Goal: Transaction & Acquisition: Purchase product/service

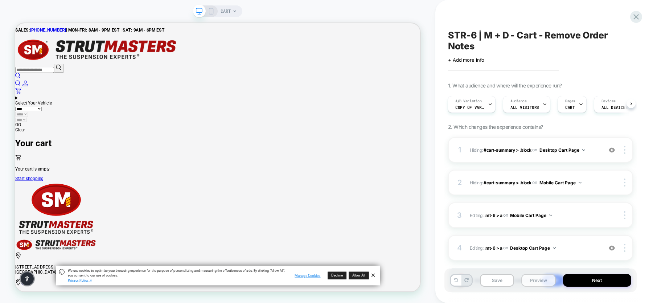
click at [534, 281] on button "Preview" at bounding box center [538, 280] width 34 height 13
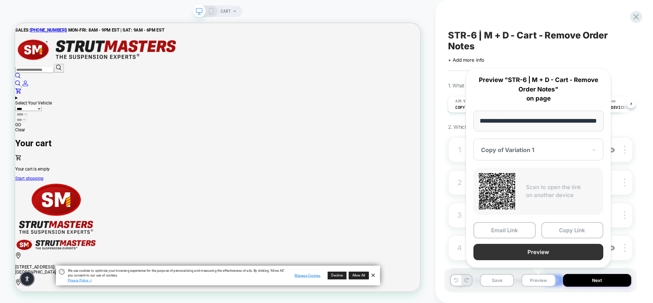
click at [555, 249] on button "Preview" at bounding box center [538, 252] width 130 height 16
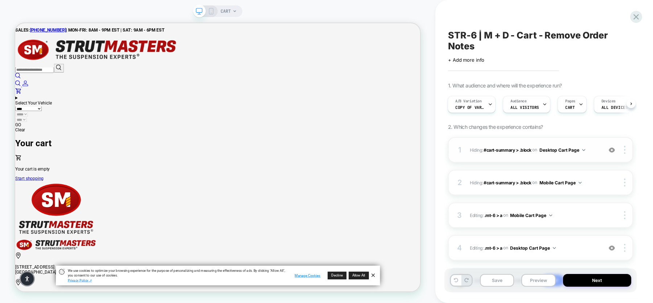
click at [535, 153] on span "on" at bounding box center [534, 150] width 5 height 8
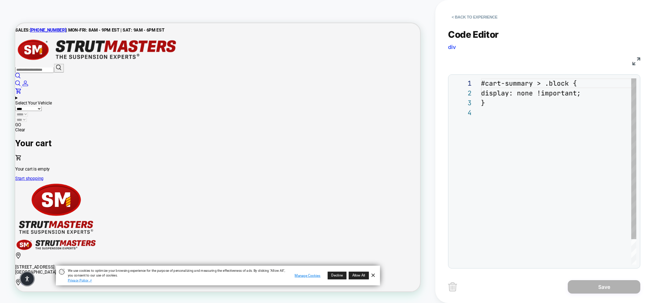
scroll to position [29, 0]
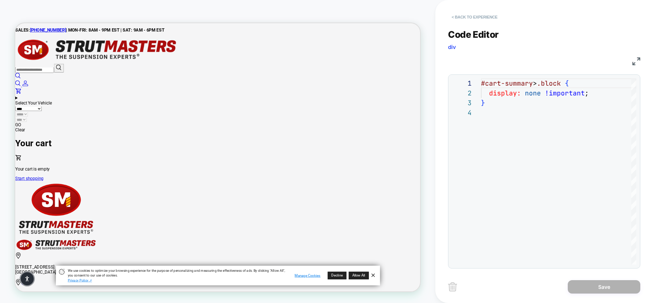
click at [484, 12] on button "< Back to experience" at bounding box center [474, 17] width 53 height 12
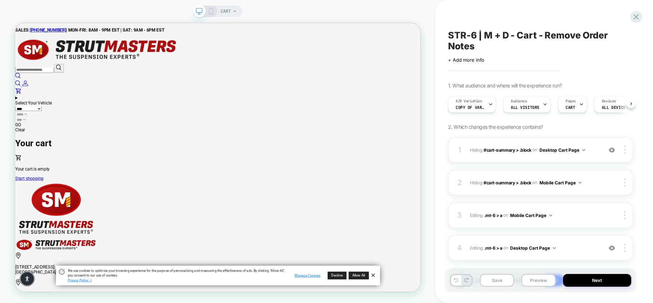
scroll to position [0, 0]
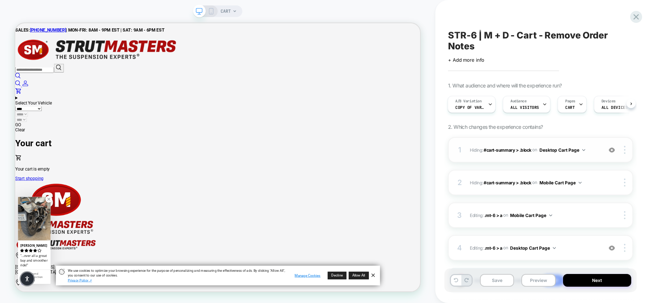
click at [599, 157] on div "1 Hiding : #cart-summary > .block #cart-summary > .block on Desktop Cart Page A…" at bounding box center [540, 149] width 185 height 25
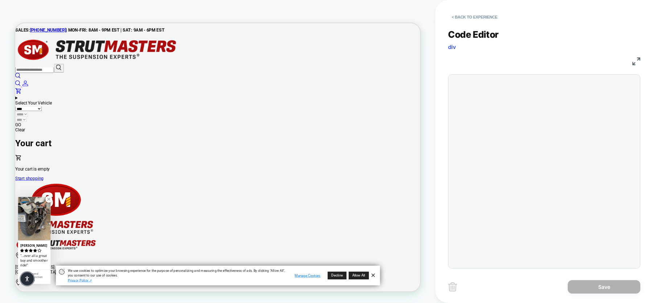
scroll to position [29, 0]
click at [467, 11] on button "< Back to experience" at bounding box center [474, 17] width 53 height 12
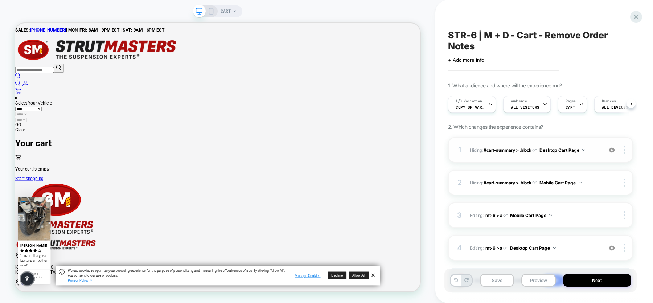
scroll to position [0, 0]
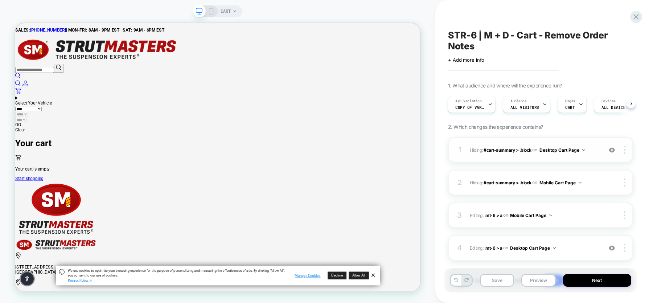
click at [521, 156] on div "1 Hiding : #cart-summary > .block #cart-summary > .block on Desktop Cart Page A…" at bounding box center [540, 149] width 185 height 25
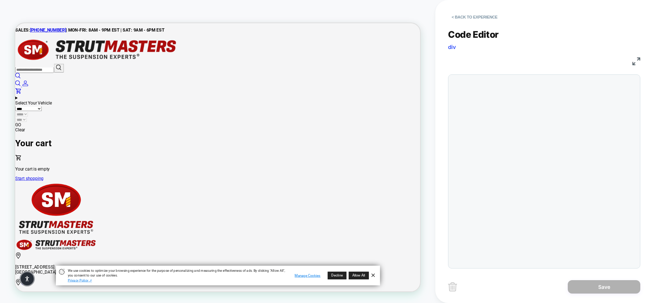
scroll to position [29, 0]
click at [483, 18] on button "< Back to experience" at bounding box center [474, 17] width 53 height 12
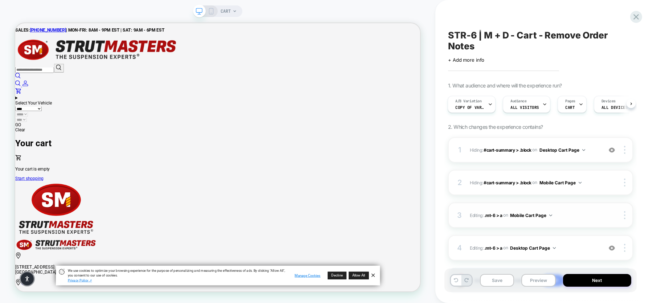
scroll to position [45, 0]
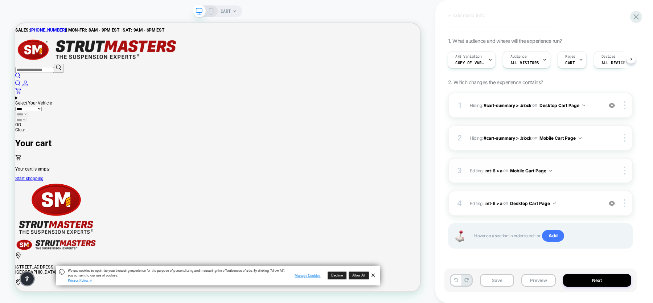
click at [581, 175] on span "Editing : .mt-6 > a .mt-6 > a on Mobile Cart Page" at bounding box center [534, 170] width 129 height 9
click at [566, 167] on span "Editing : .mt-6 > a .mt-6 > a on Mobile Cart Page" at bounding box center [534, 170] width 129 height 9
click at [579, 165] on div "3 Editing : .mt-6 > a .mt-6 > a on Mobile Cart Page Delete" at bounding box center [540, 170] width 185 height 25
click at [574, 181] on div "3 Editing : .mt-6 > a .mt-6 > a on Mobile Cart Page Delete" at bounding box center [540, 170] width 185 height 25
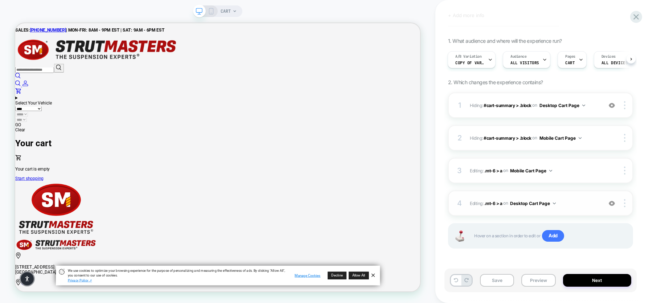
click at [566, 209] on div "4 Editing : .mt-6 > a .mt-6 > a on Desktop Cart Page Add Before Add After Delete" at bounding box center [540, 202] width 185 height 25
click at [579, 195] on div "4 Editing : .mt-6 > a .mt-6 > a on Desktop Cart Page Add Before Add After Delete" at bounding box center [540, 202] width 185 height 25
click at [579, 208] on span "Editing : .mt-6 > a .mt-6 > a on Desktop Cart Page" at bounding box center [534, 203] width 129 height 9
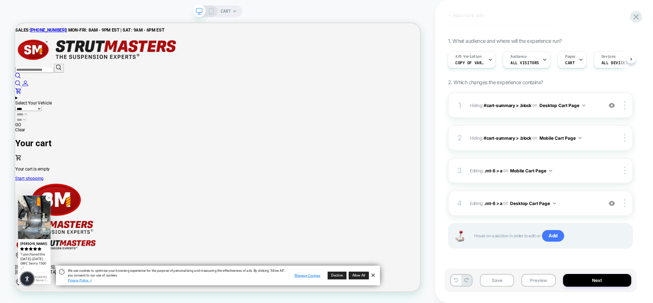
click at [214, 12] on div "CART" at bounding box center [217, 11] width 49 height 12
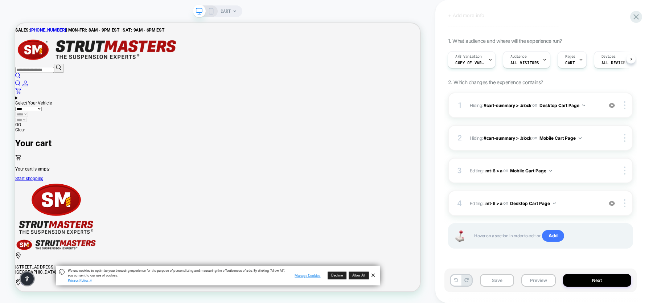
click at [21, 119] on span at bounding box center [21, 122] width 0 height 7
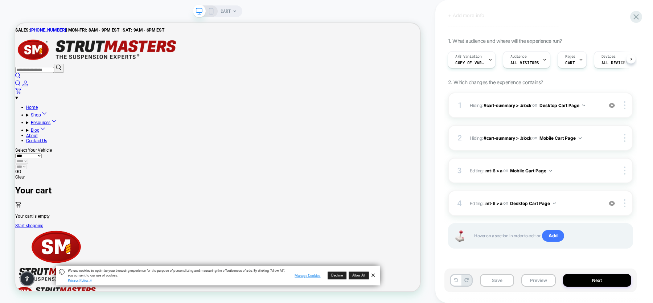
click at [73, 139] on summary "Shop" at bounding box center [293, 144] width 526 height 10
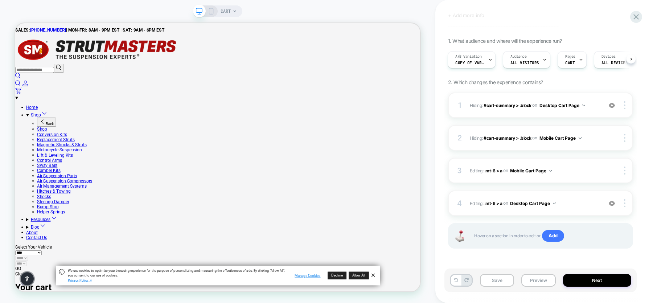
click at [68, 171] on link "Conversion Kits" at bounding box center [64, 171] width 40 height 7
click at [78, 168] on link "Conversion Kits" at bounding box center [64, 171] width 40 height 7
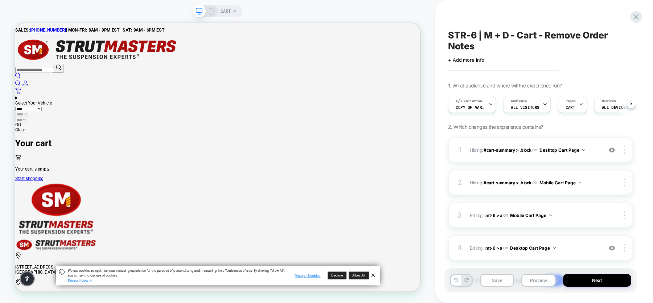
scroll to position [0, 0]
click at [69, 119] on summary "Menu" at bounding box center [285, 122] width 540 height 7
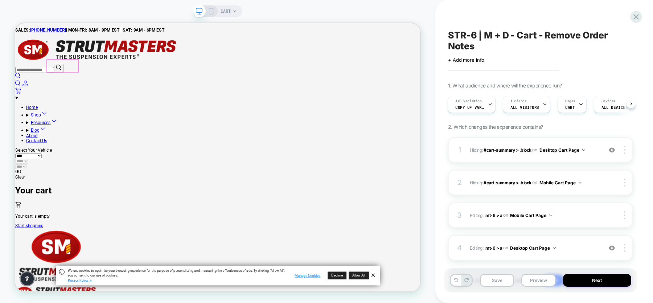
scroll to position [0, 0]
click at [56, 139] on summary "Shop" at bounding box center [293, 144] width 526 height 10
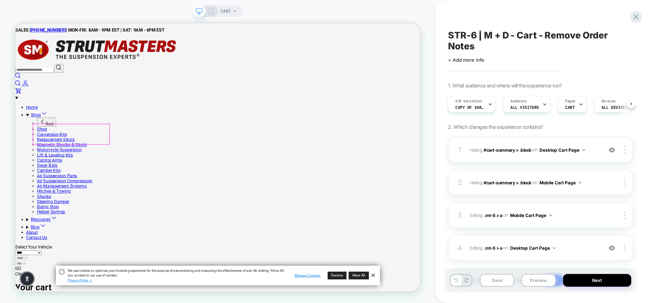
click at [53, 171] on link "Conversion Kits" at bounding box center [64, 171] width 40 height 7
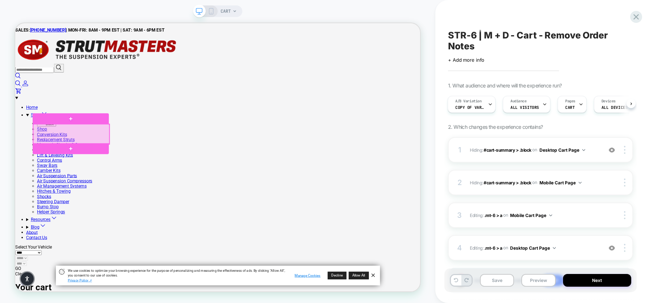
click at [53, 171] on div at bounding box center [90, 171] width 102 height 26
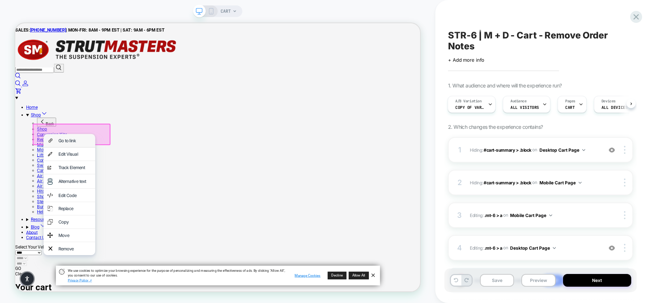
click at [68, 180] on div "Go to link" at bounding box center [87, 179] width 69 height 17
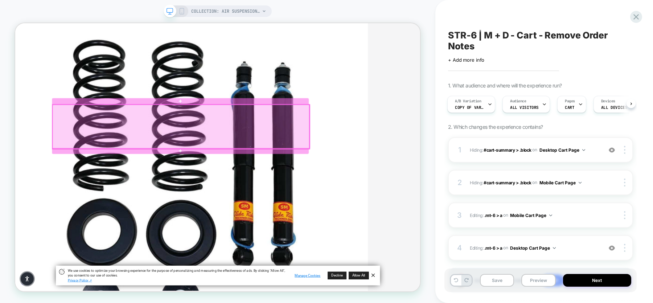
scroll to position [209, 0]
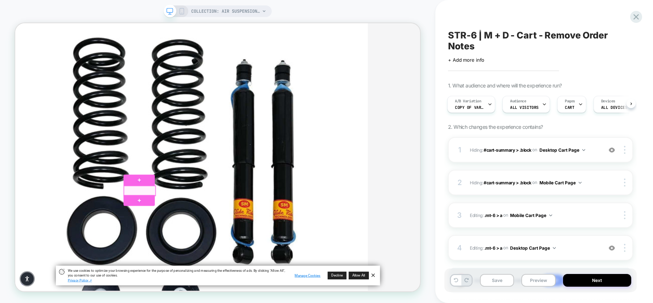
click at [173, 248] on div at bounding box center [181, 246] width 42 height 13
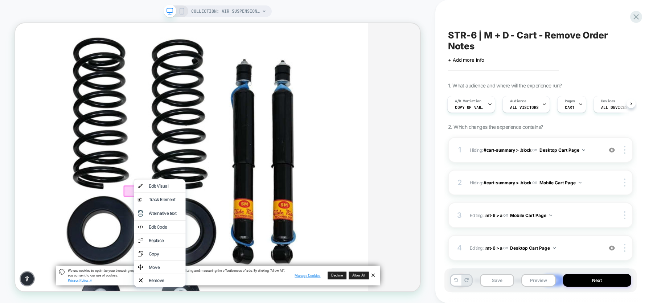
click at [168, 245] on div at bounding box center [182, 246] width 44 height 15
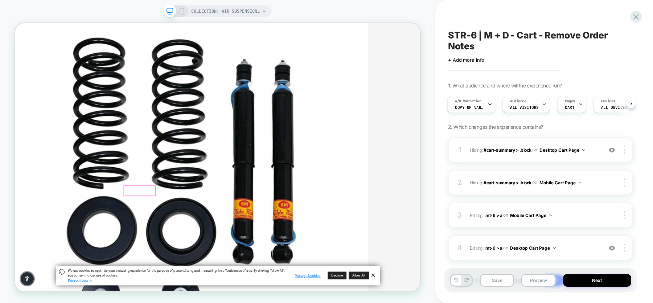
click at [174, 244] on div at bounding box center [181, 246] width 42 height 13
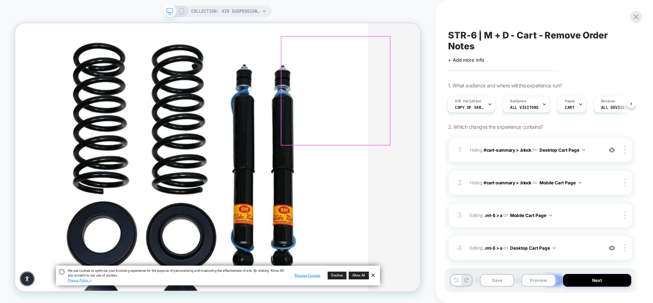
scroll to position [0, 0]
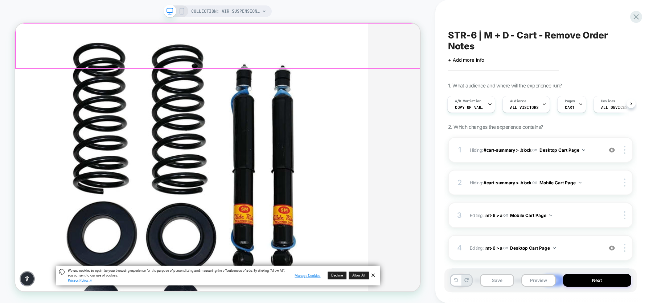
click at [513, 37] on div at bounding box center [286, 54] width 540 height 60
